Goal: Task Accomplishment & Management: Use online tool/utility

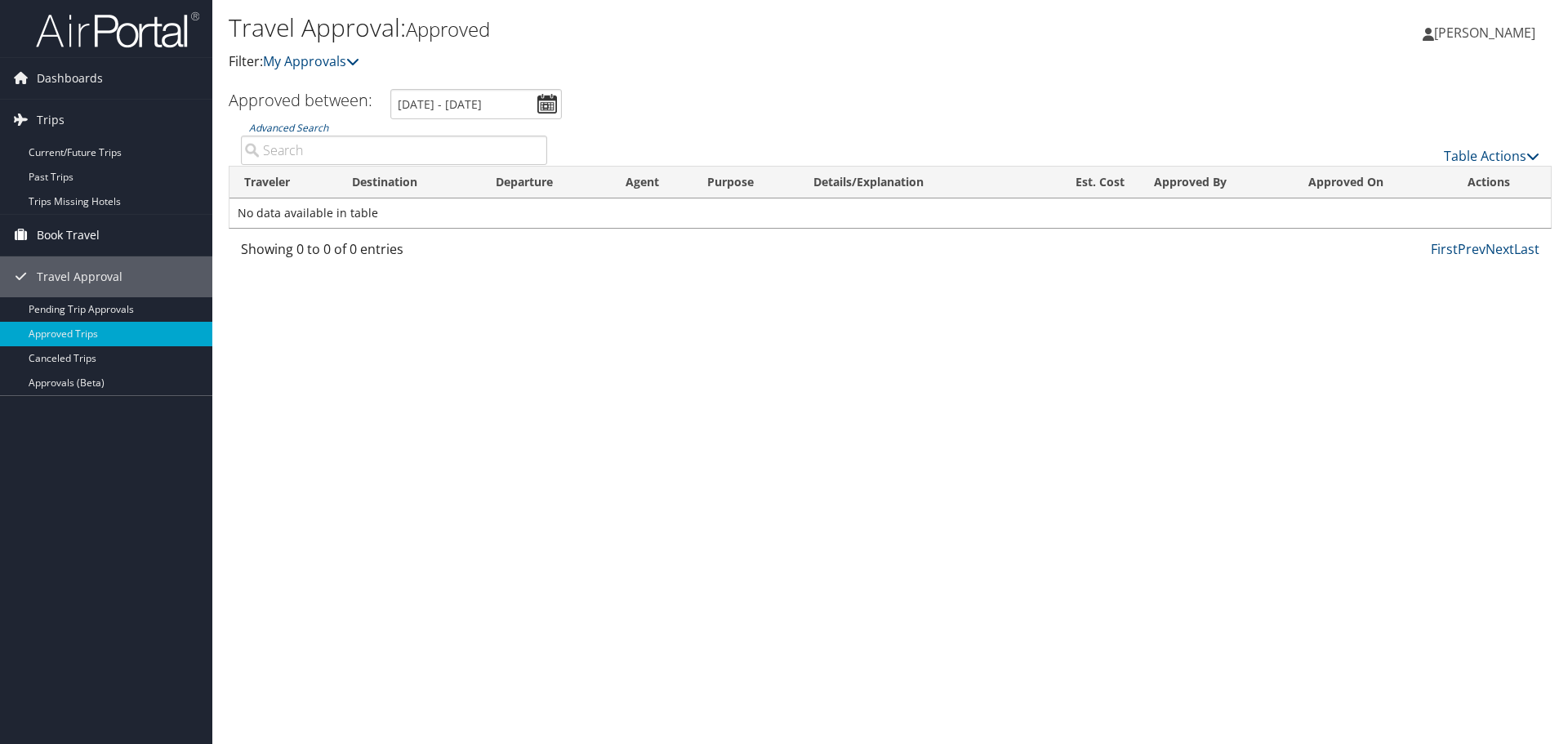
click at [124, 239] on link "Book Travel" at bounding box center [106, 235] width 212 height 41
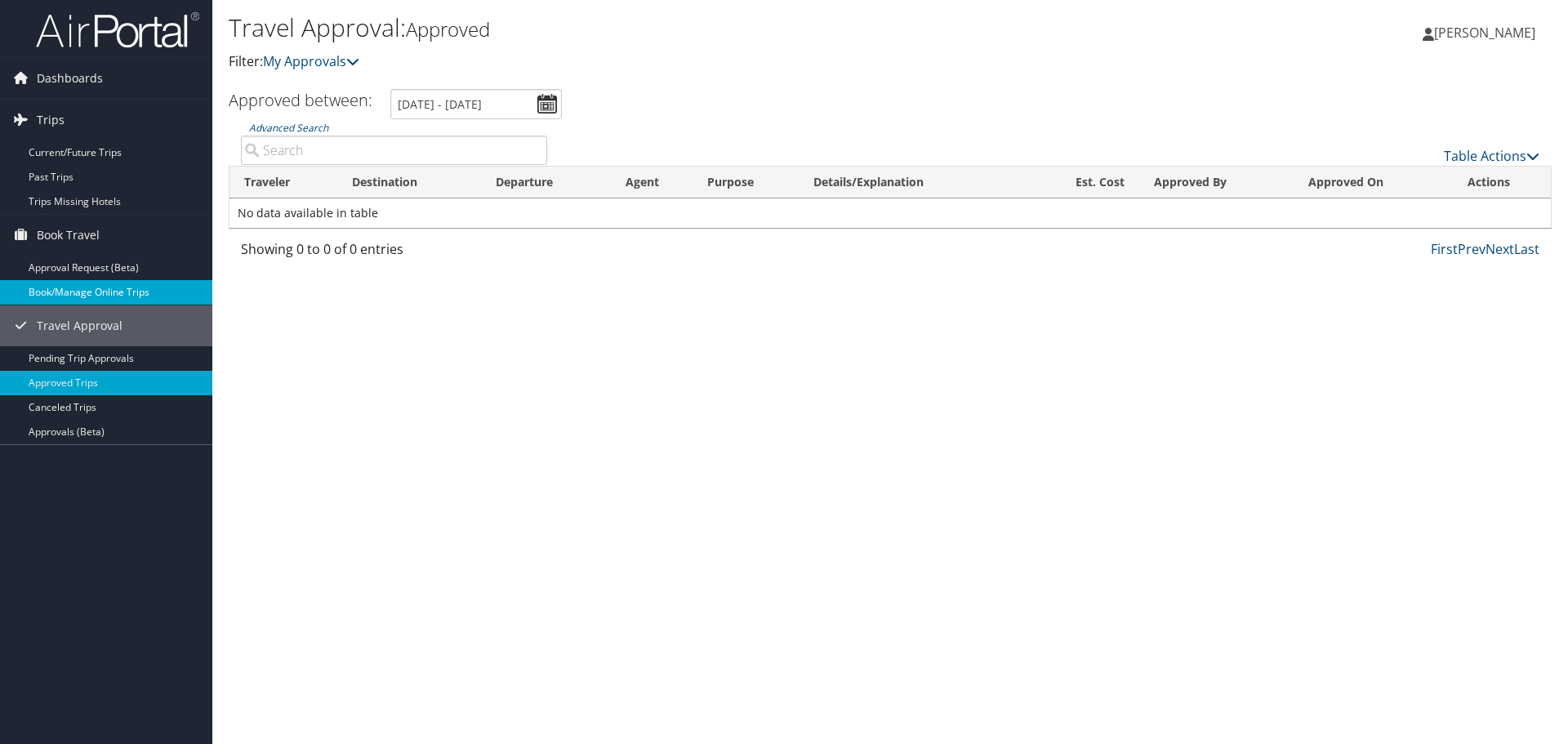
click at [162, 296] on link "Book/Manage Online Trips" at bounding box center [106, 292] width 212 height 25
